Goal: Book appointment/travel/reservation

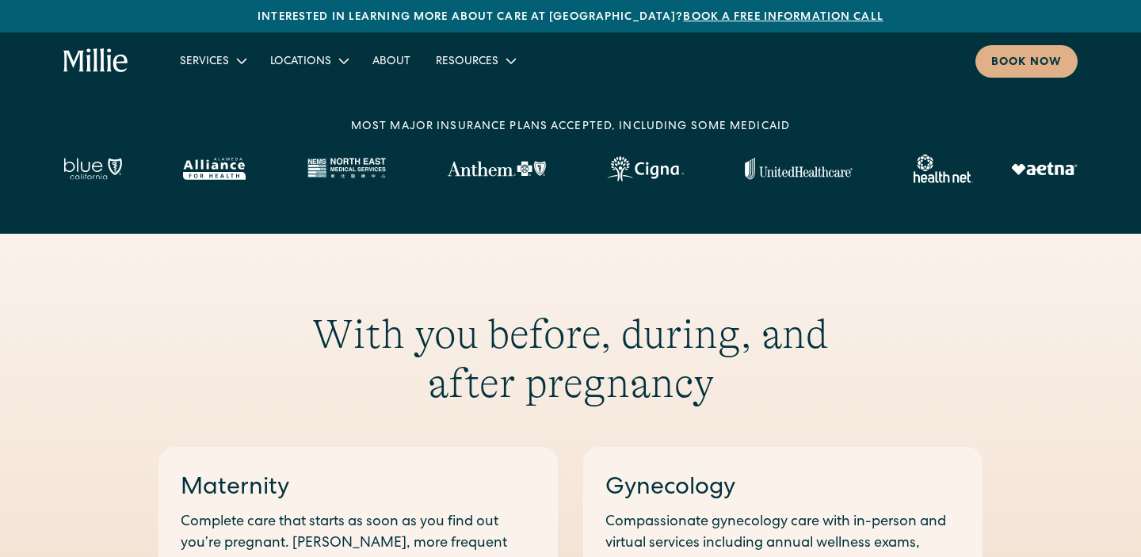
scroll to position [554, 0]
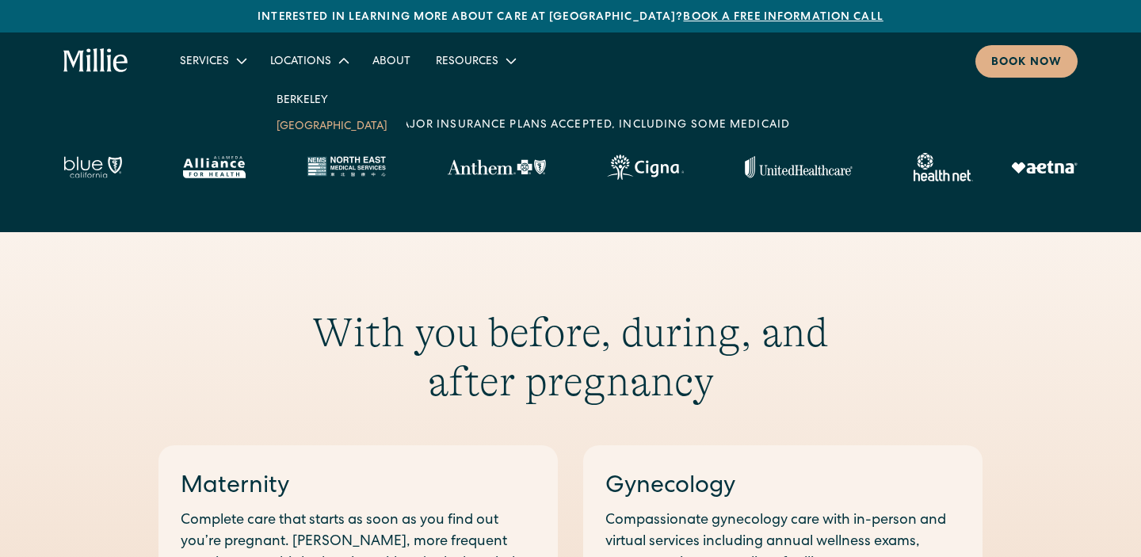
click at [286, 128] on link "[GEOGRAPHIC_DATA]" at bounding box center [332, 125] width 136 height 26
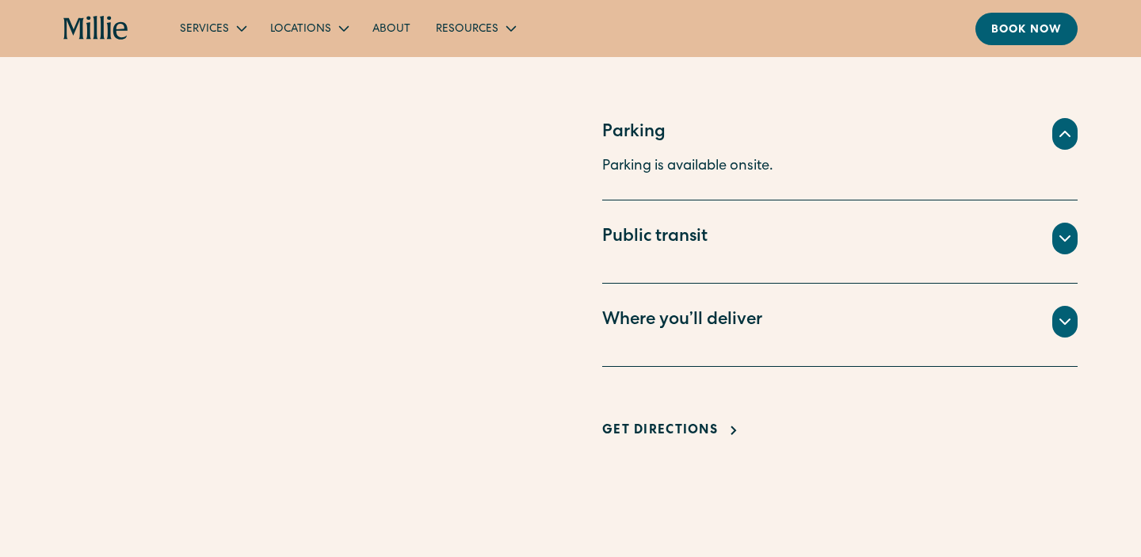
scroll to position [1168, 0]
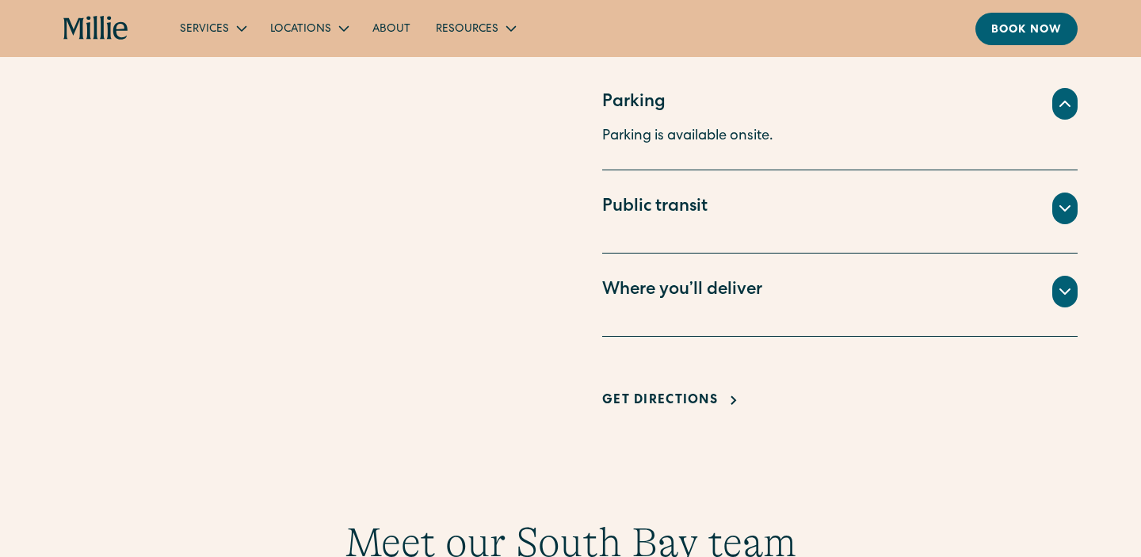
click at [1042, 253] on div "Where you’ll deliver All births for Millie patients take place at Good Samarita…" at bounding box center [839, 294] width 475 height 83
click at [1076, 276] on div "Where you’ll deliver" at bounding box center [839, 292] width 475 height 32
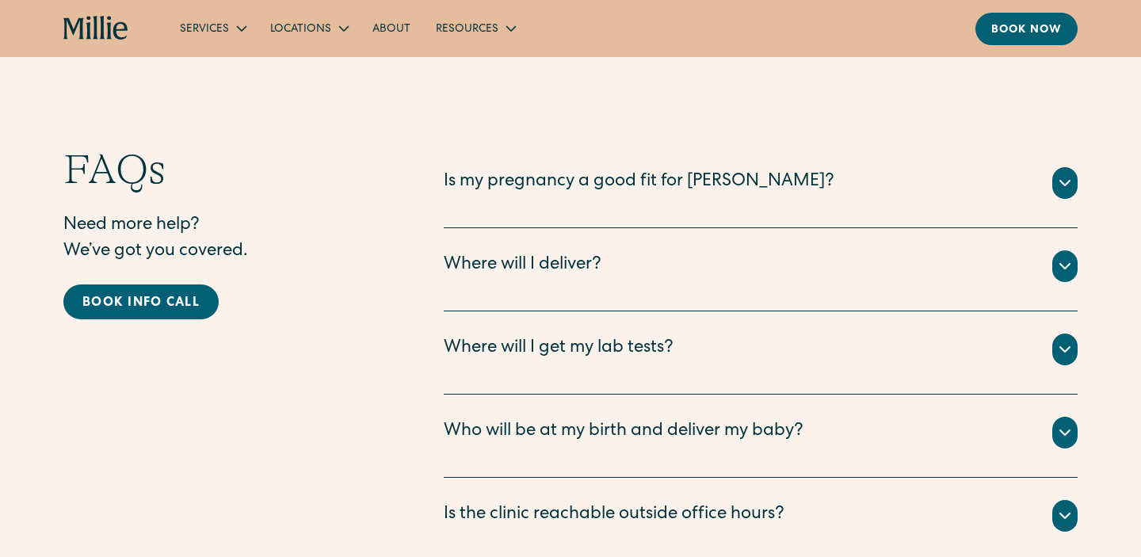
scroll to position [3405, 0]
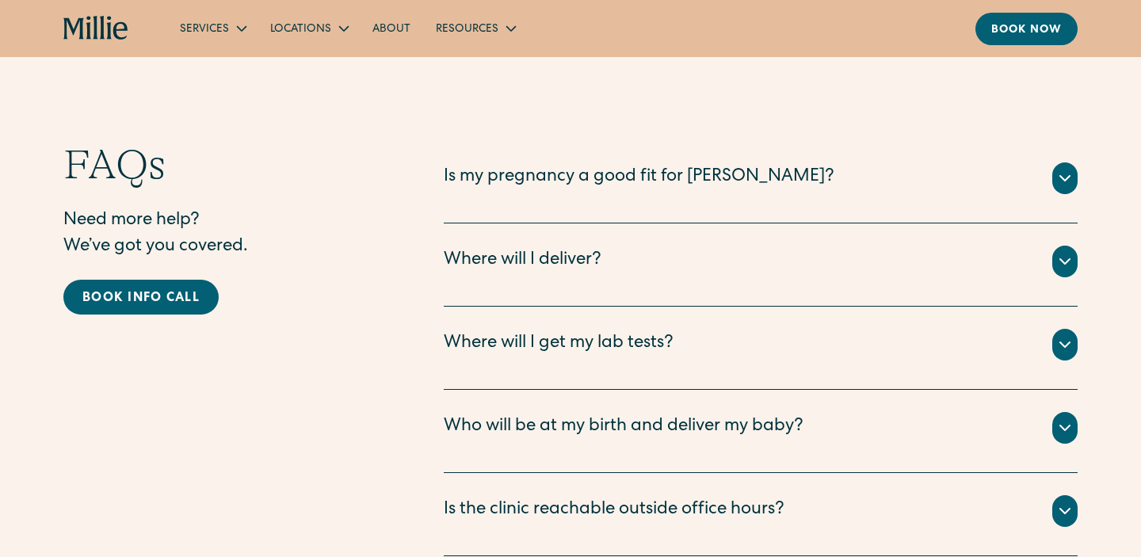
click at [1053, 329] on div at bounding box center [1064, 345] width 25 height 32
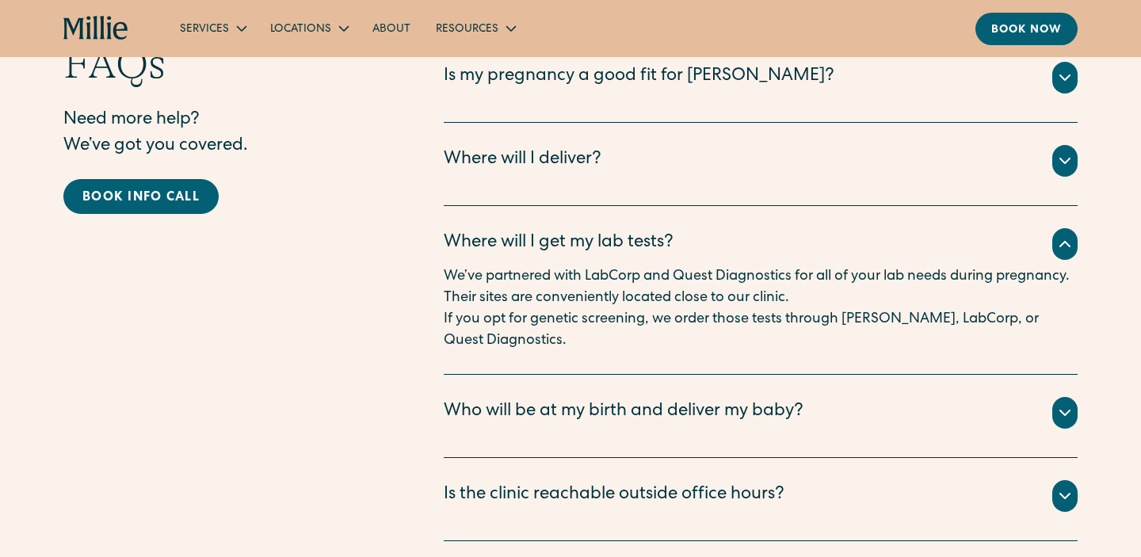
scroll to position [3510, 0]
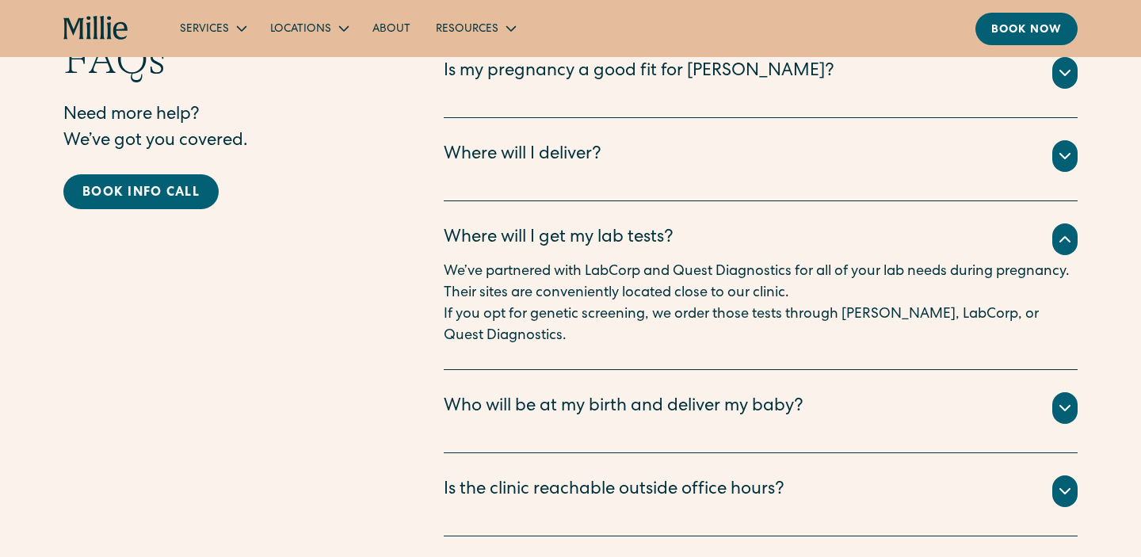
click at [1052, 392] on div at bounding box center [1064, 408] width 25 height 32
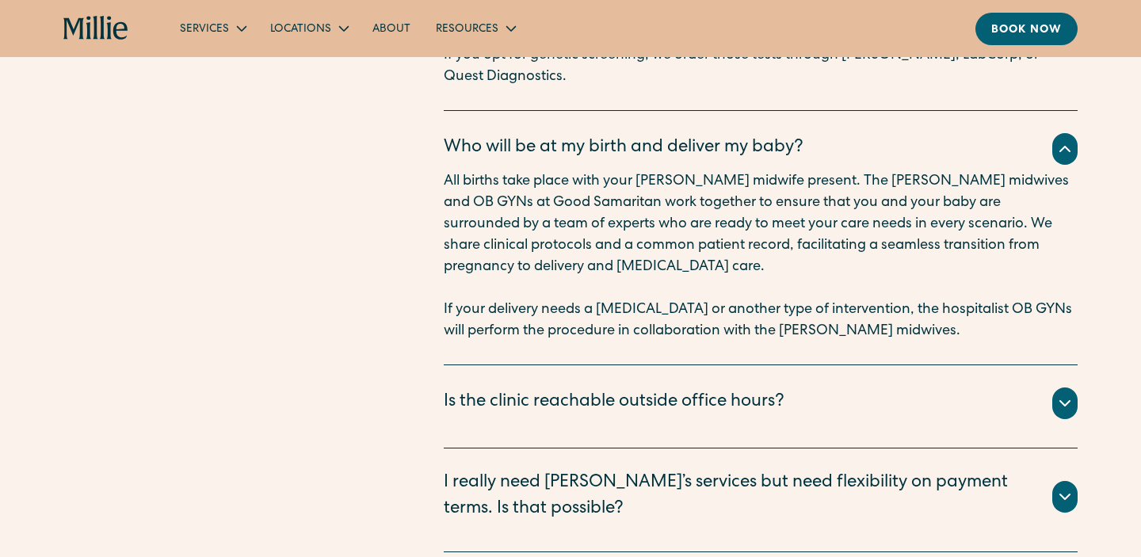
scroll to position [3769, 0]
click at [1071, 394] on icon at bounding box center [1064, 403] width 19 height 19
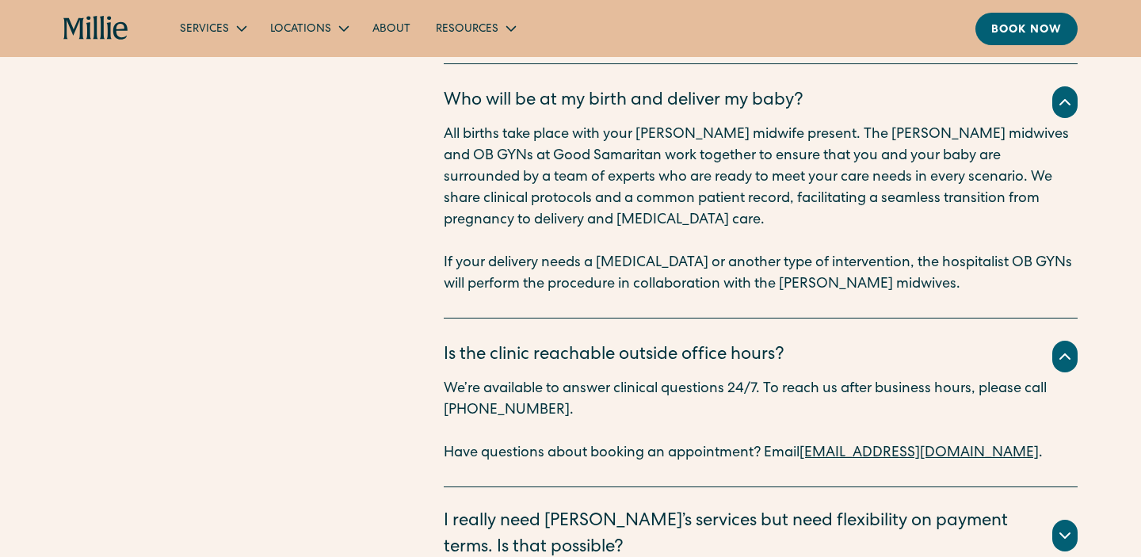
scroll to position [3820, 0]
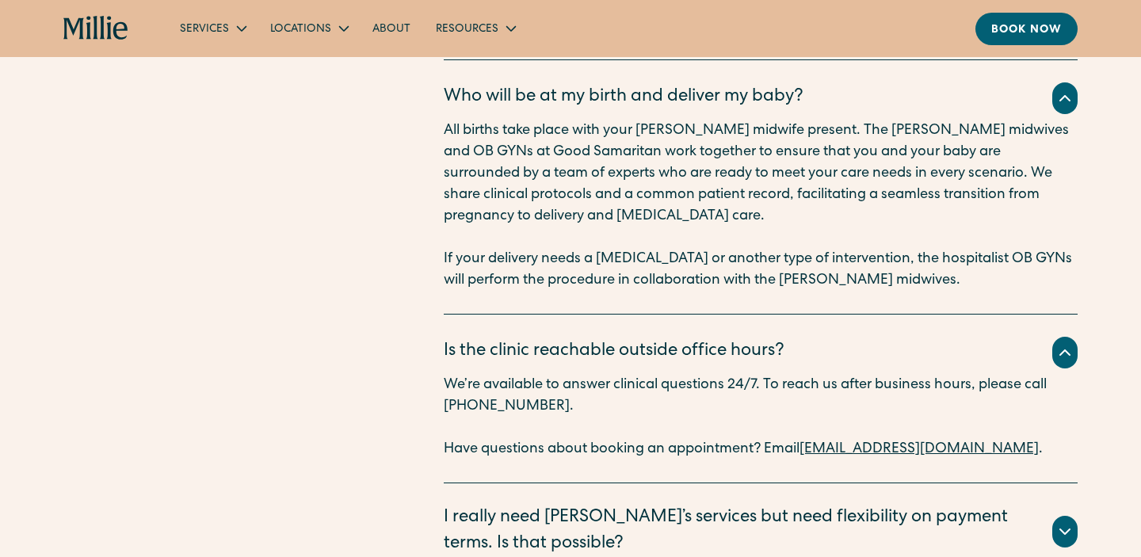
click at [1065, 516] on div at bounding box center [1064, 532] width 25 height 32
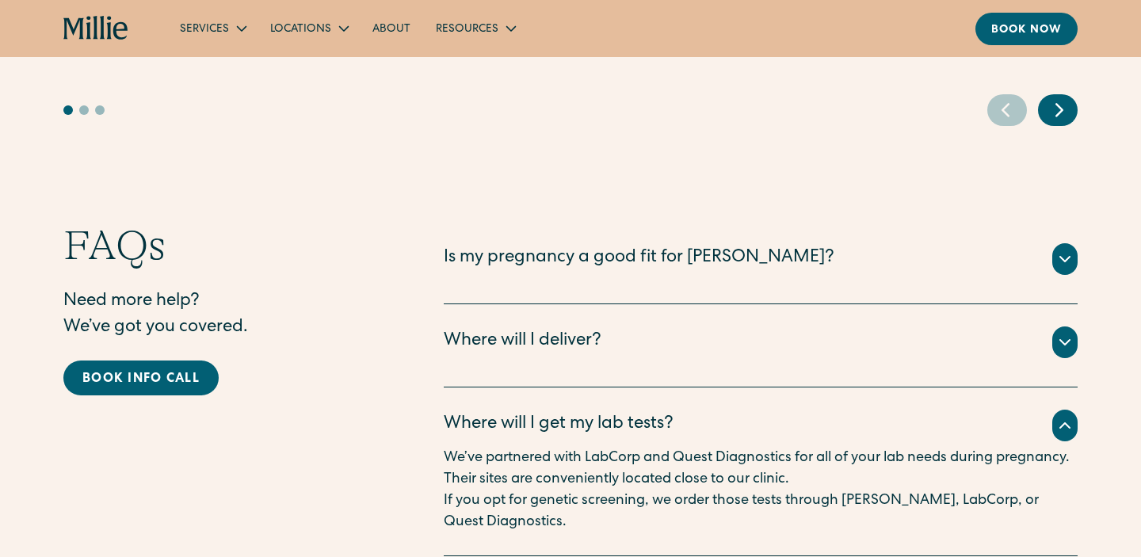
scroll to position [3321, 0]
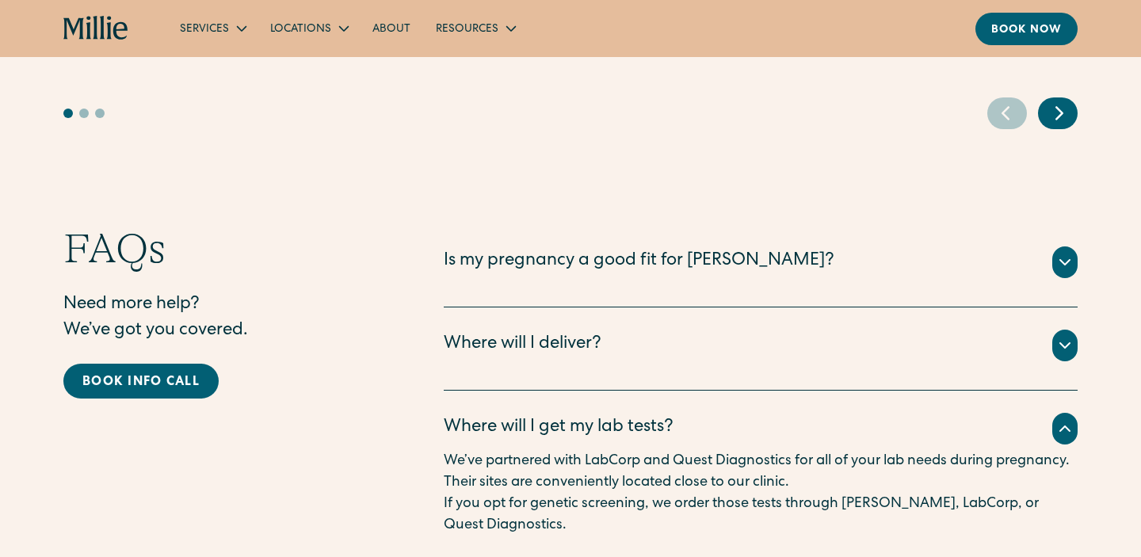
click at [1056, 246] on div at bounding box center [1064, 262] width 25 height 32
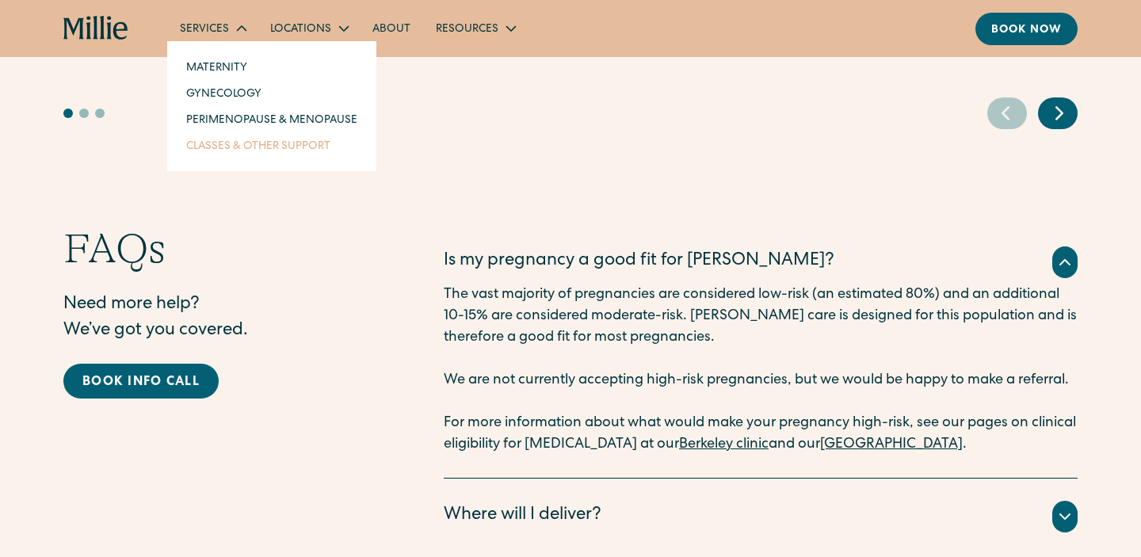
click at [258, 143] on link "Classes & Other Support" at bounding box center [271, 145] width 196 height 26
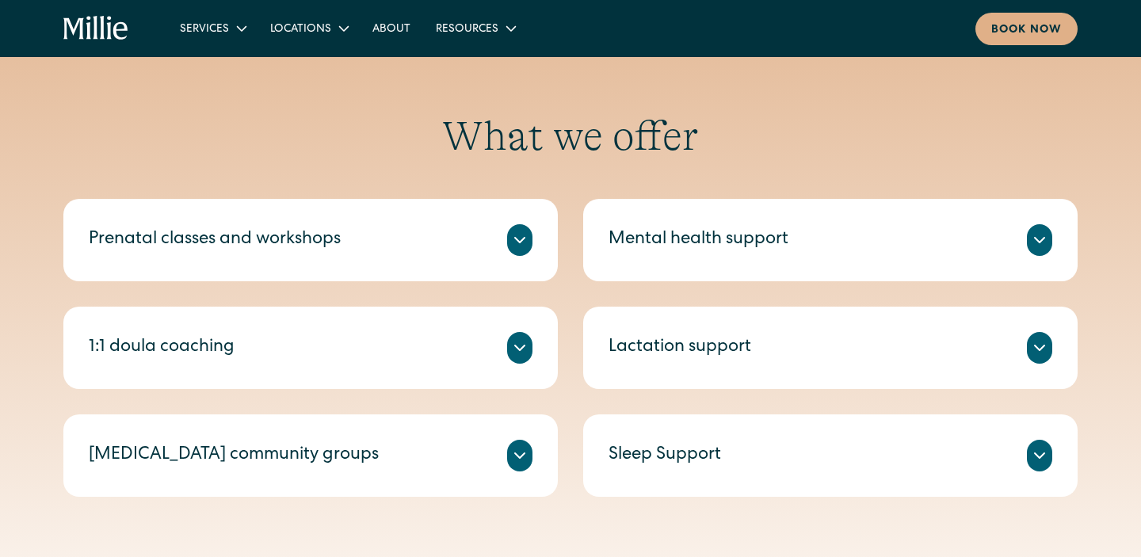
scroll to position [562, 0]
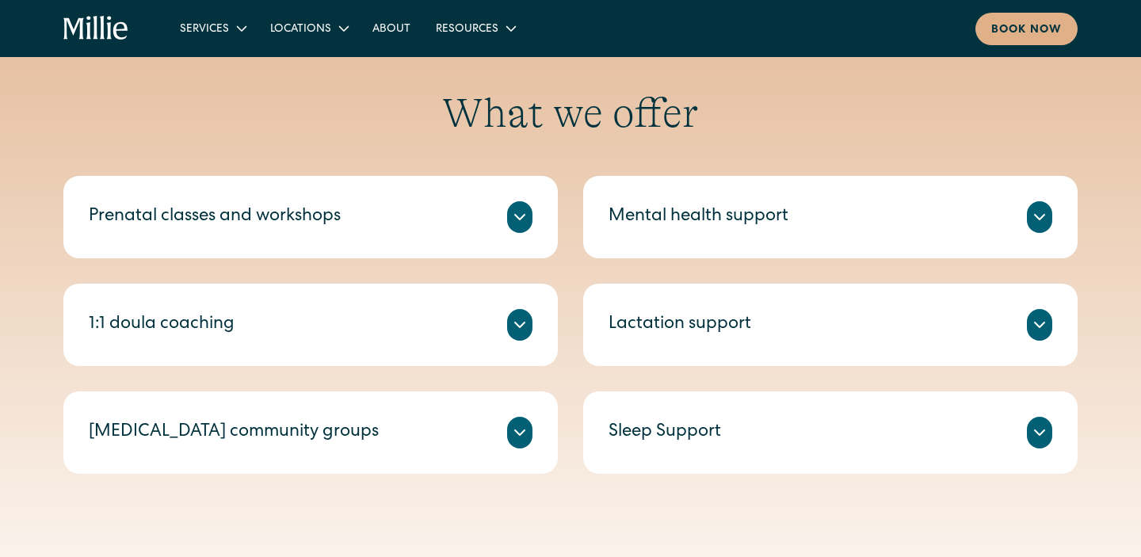
click at [520, 223] on icon at bounding box center [519, 217] width 19 height 19
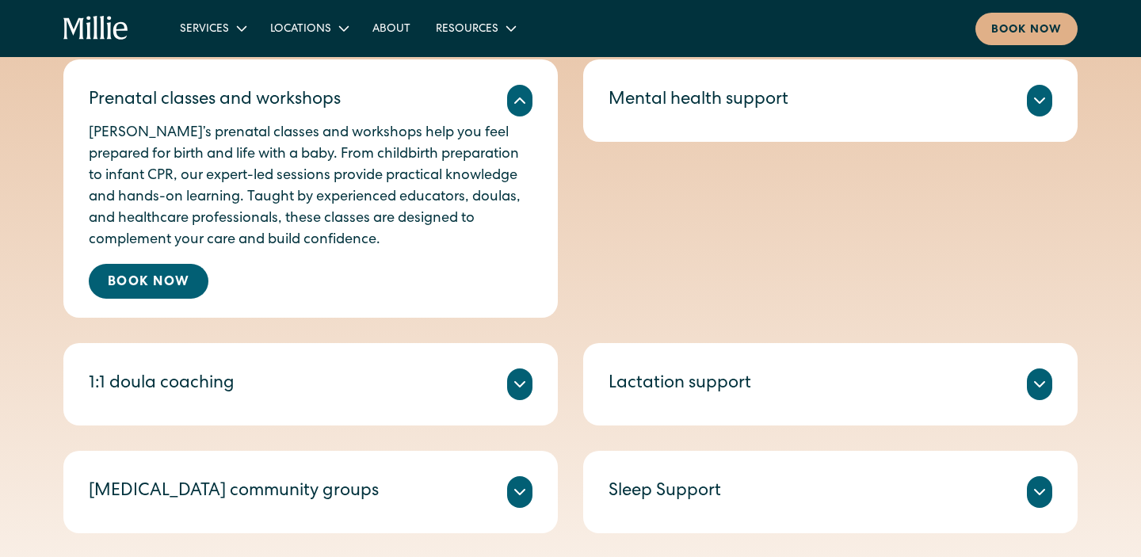
scroll to position [709, 0]
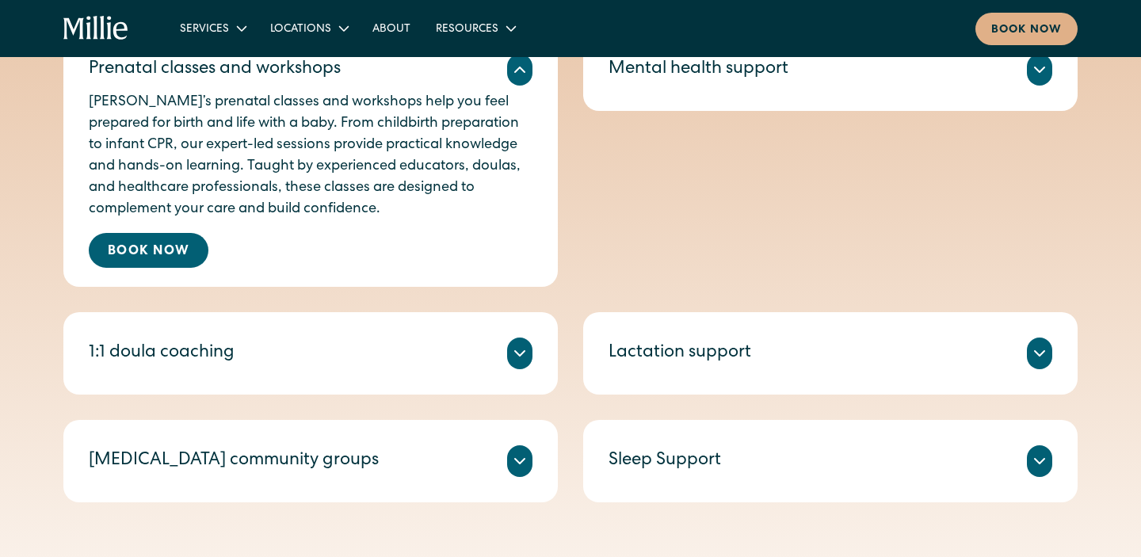
click at [532, 343] on div "1:1 doula coaching Millie Guides are experienced doulas who offer 1:1 sessions …" at bounding box center [310, 353] width 494 height 82
click at [519, 350] on icon at bounding box center [519, 353] width 19 height 19
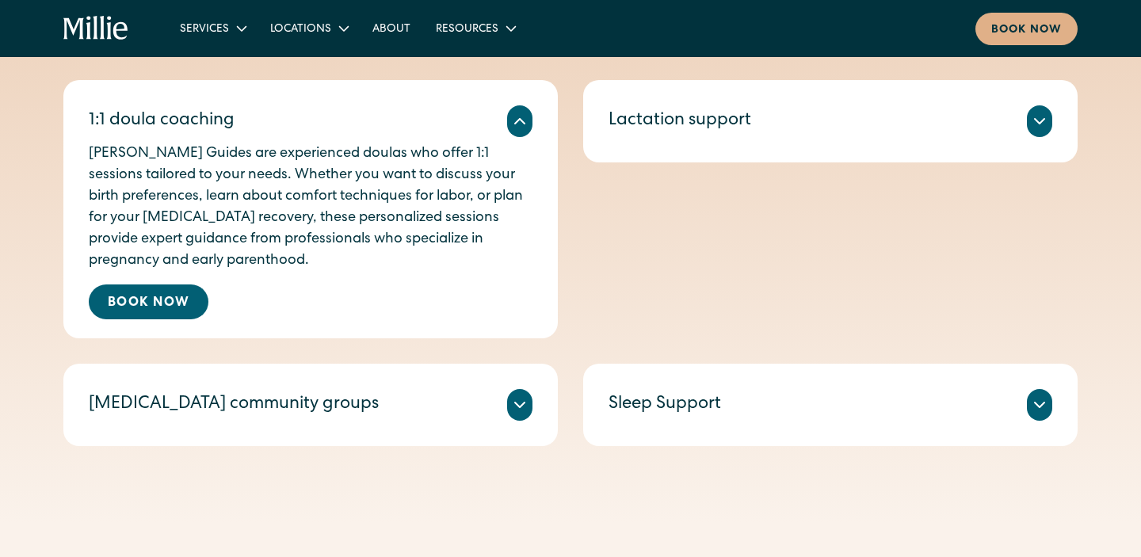
scroll to position [949, 0]
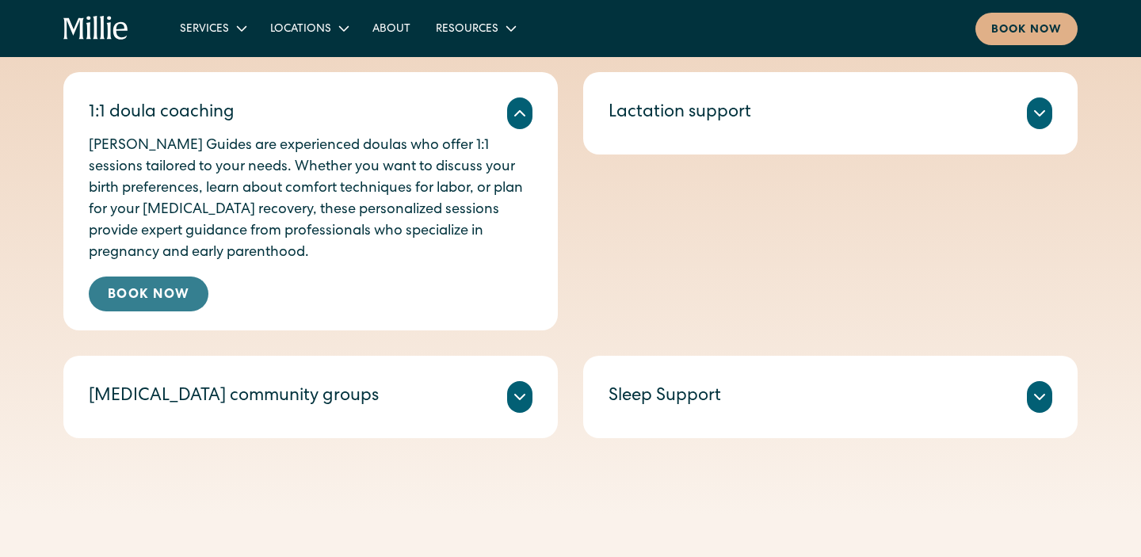
click at [192, 294] on link "Book Now" at bounding box center [149, 293] width 120 height 35
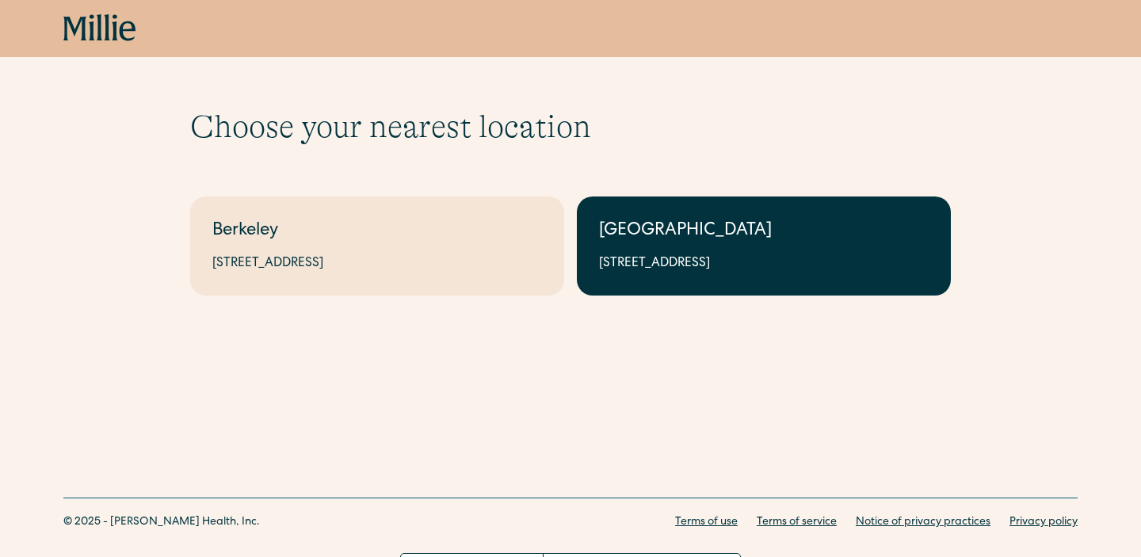
click at [672, 226] on div "[GEOGRAPHIC_DATA]" at bounding box center [763, 232] width 329 height 26
